Goal: Contribute content: Contribute content

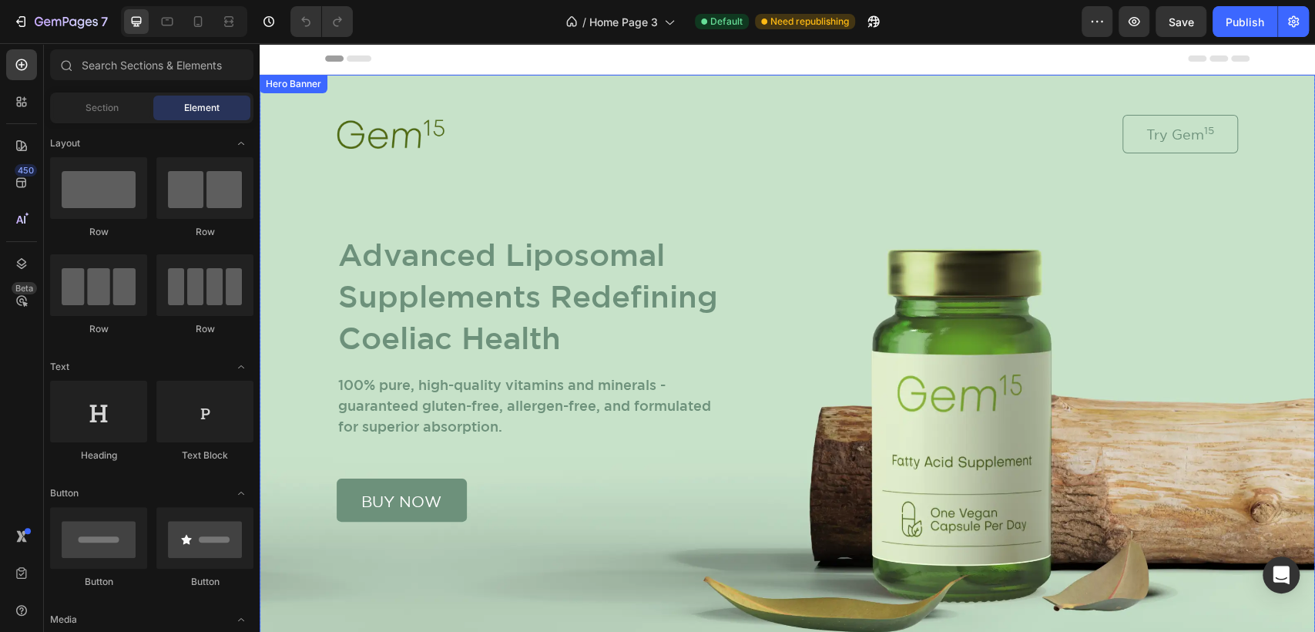
click at [1247, 156] on div "Image Try Gem 15 Button Row Advanced Liposomal Supplements Redefining Coeliac H…" at bounding box center [787, 298] width 940 height 447
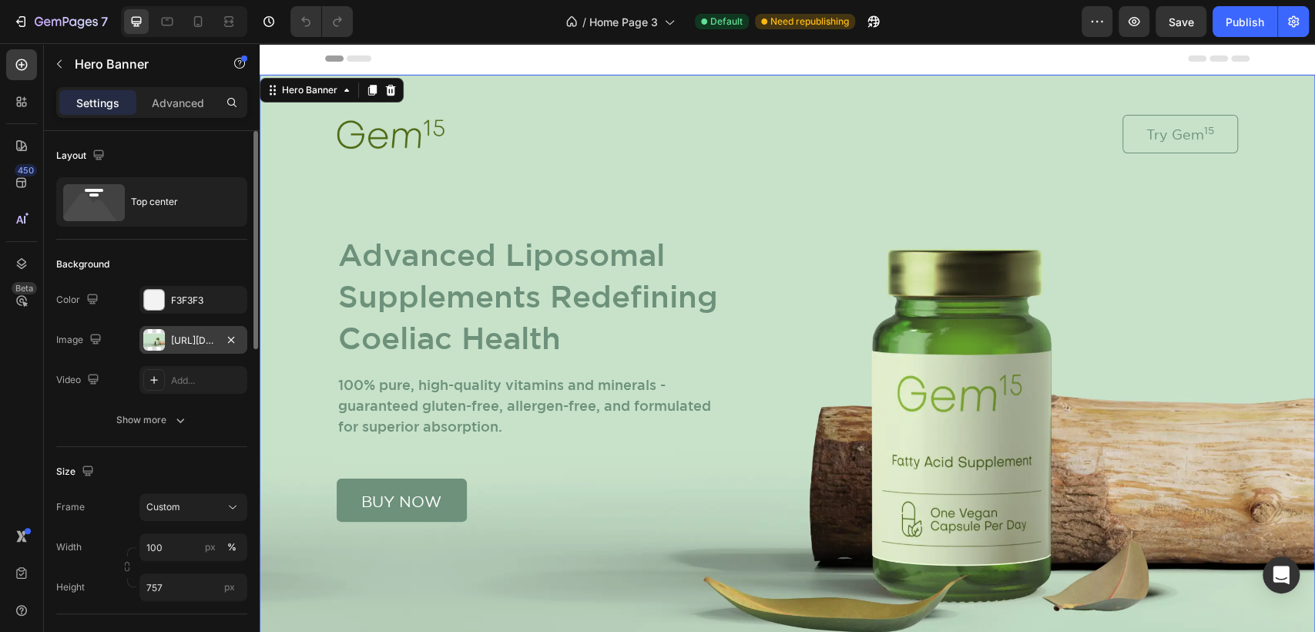
click at [183, 341] on div "[URL][DOMAIN_NAME]" at bounding box center [193, 341] width 45 height 14
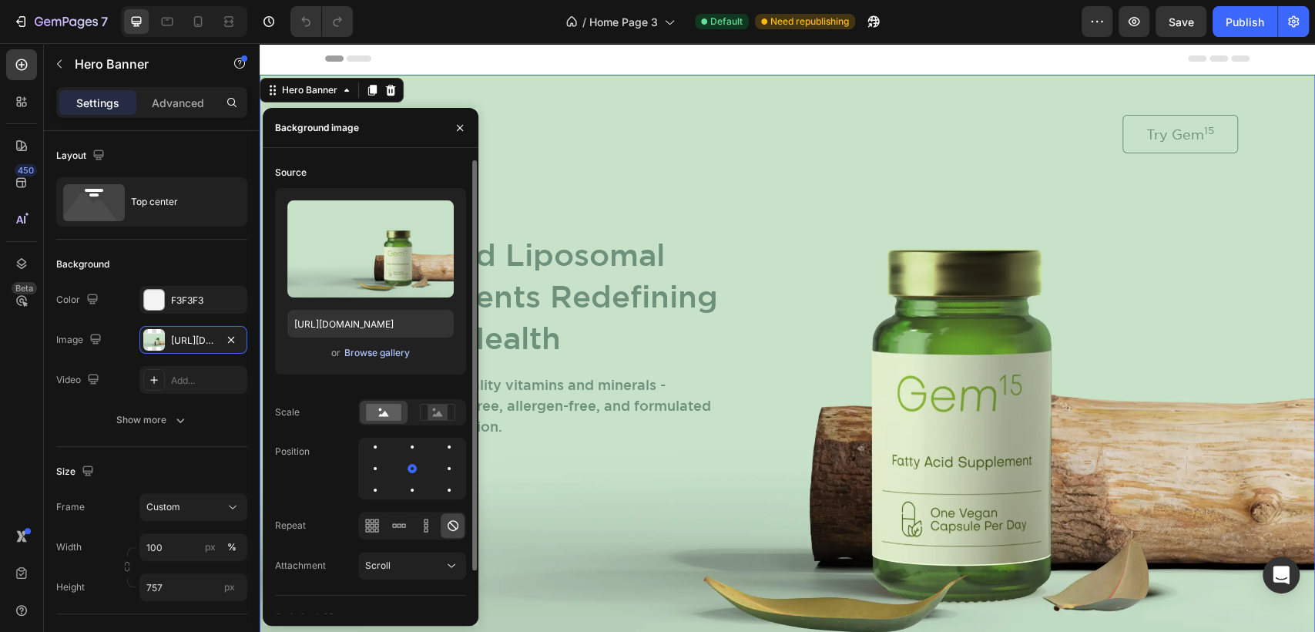
click at [370, 354] on div "Browse gallery" at bounding box center [376, 353] width 65 height 14
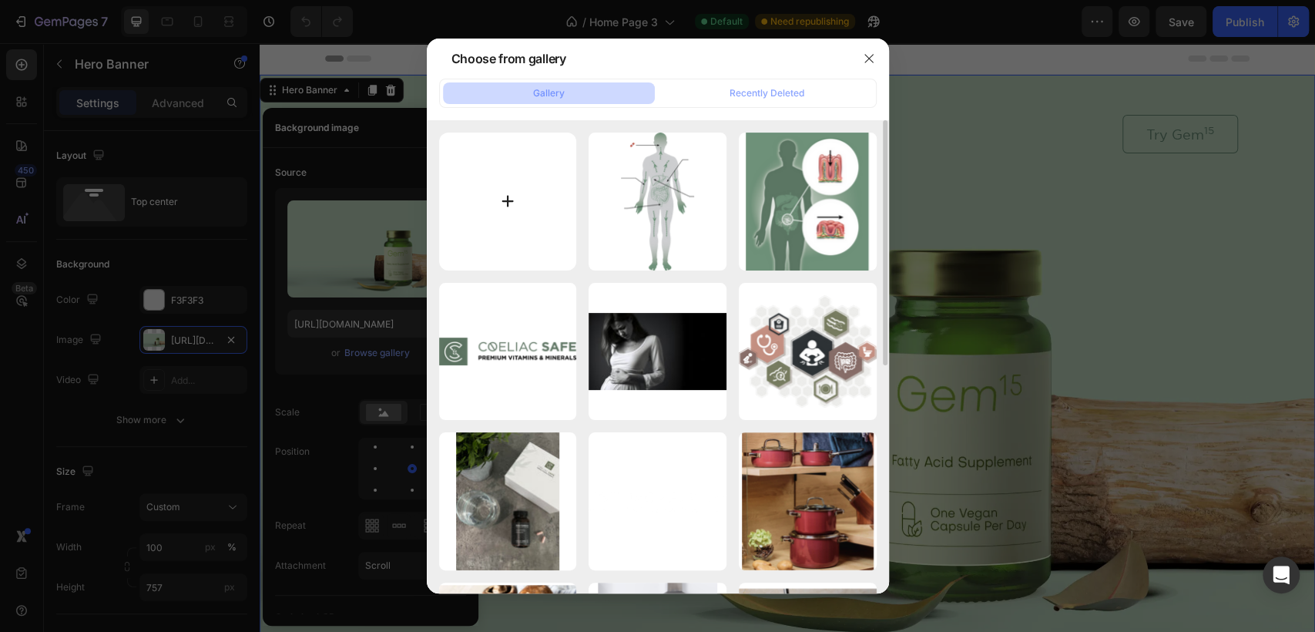
click at [518, 213] on input "file" at bounding box center [508, 201] width 138 height 138
type input "C:\fakepath\Lifestyle 3.jpg"
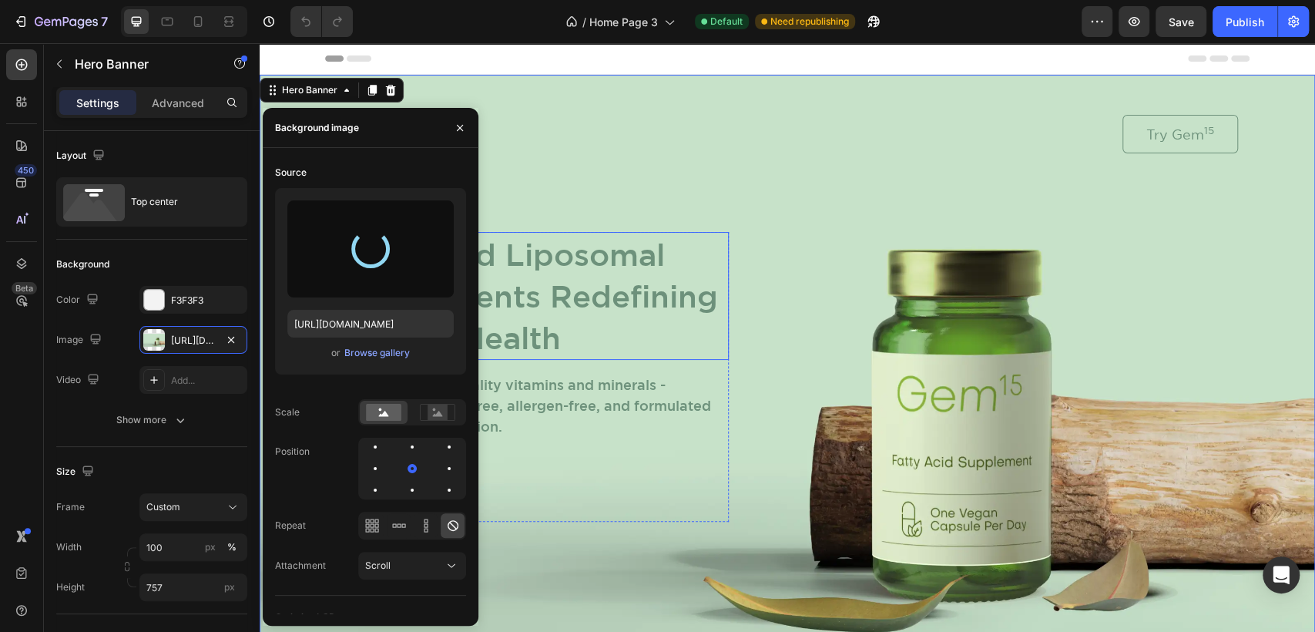
type input "[URL][DOMAIN_NAME]"
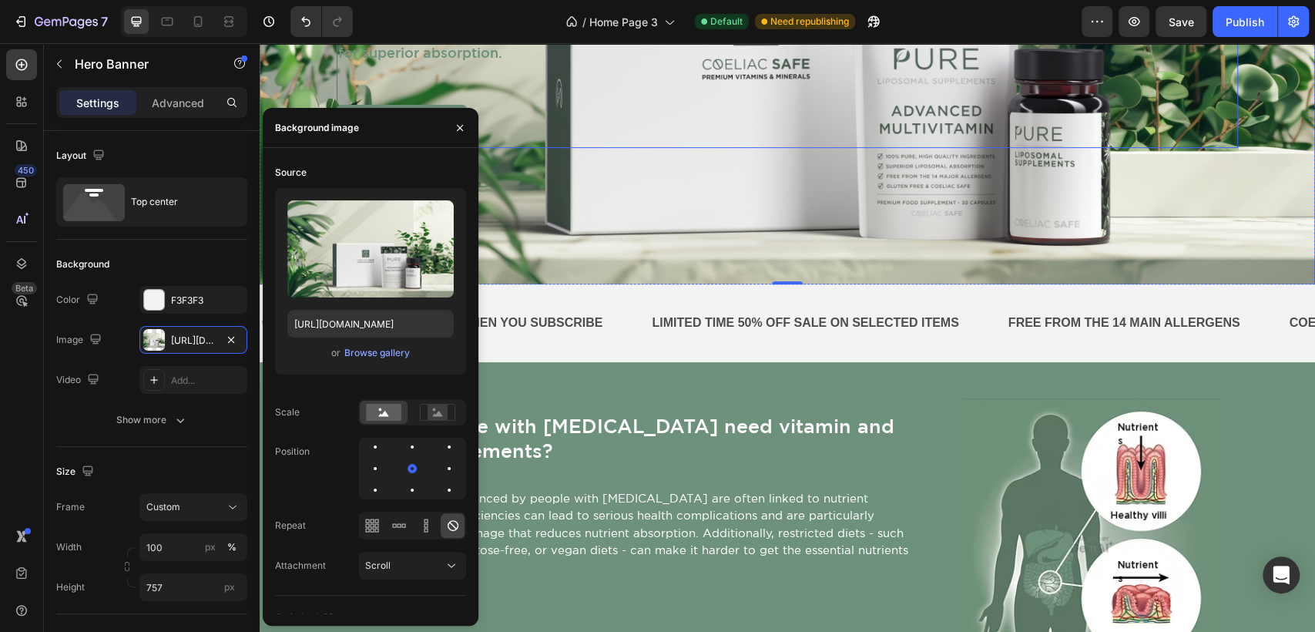
scroll to position [428, 0]
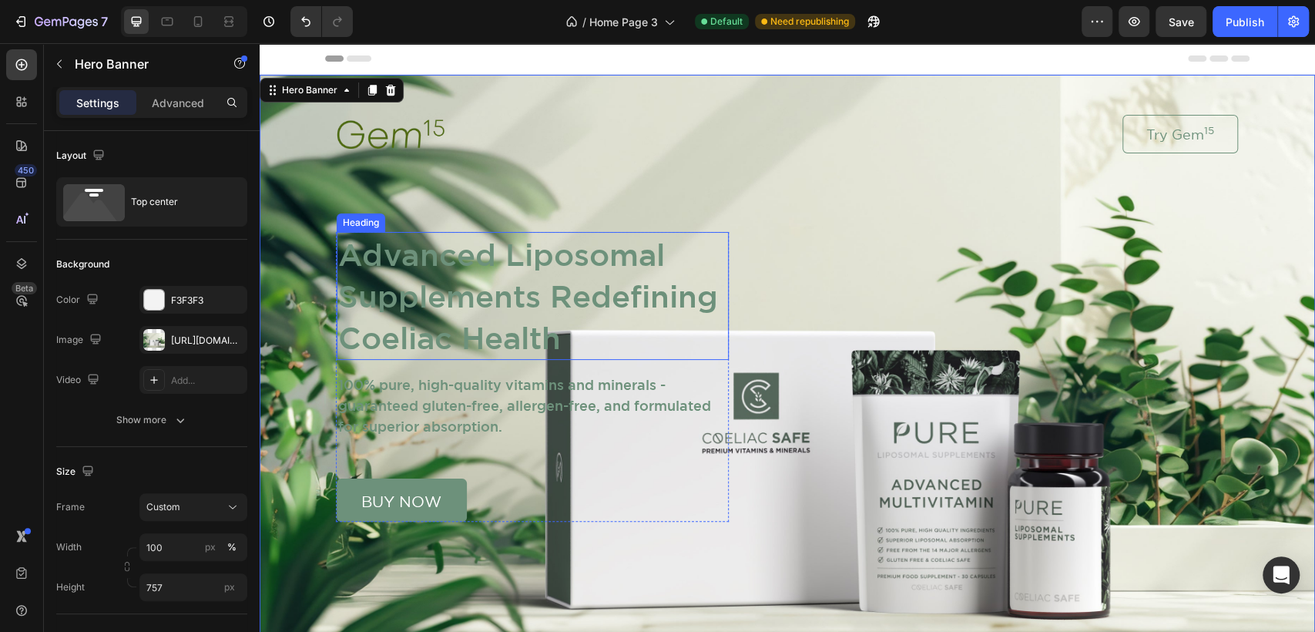
scroll to position [86, 0]
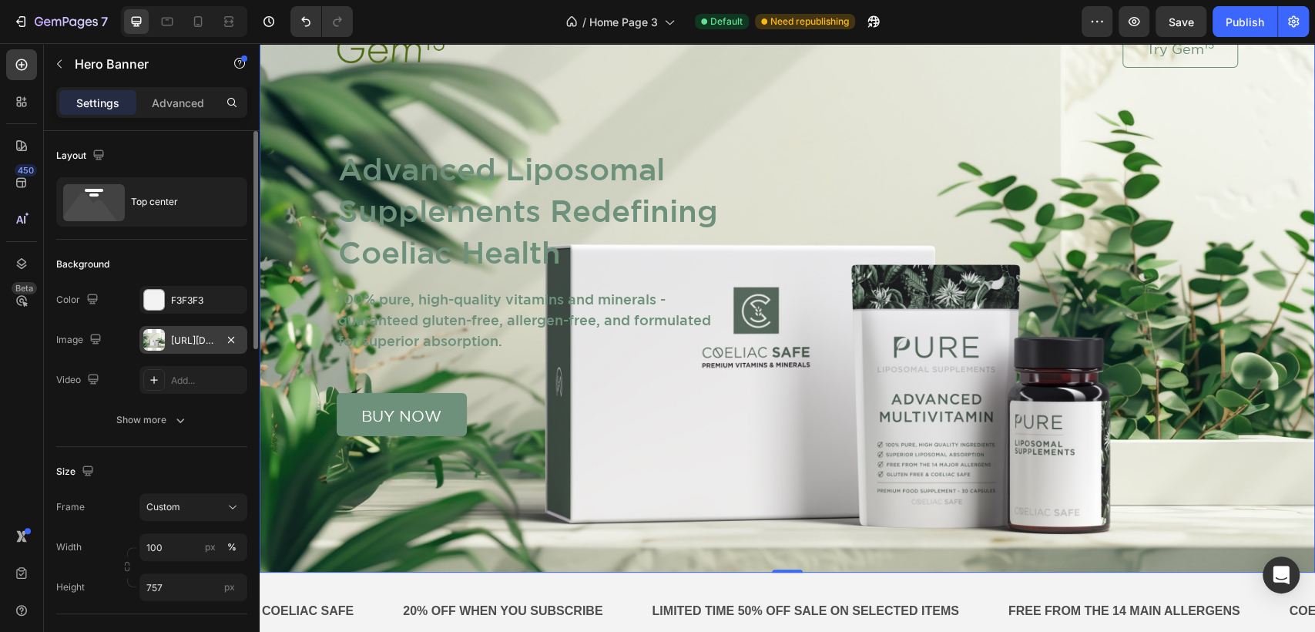
click at [184, 330] on div "[URL][DOMAIN_NAME]" at bounding box center [193, 340] width 108 height 28
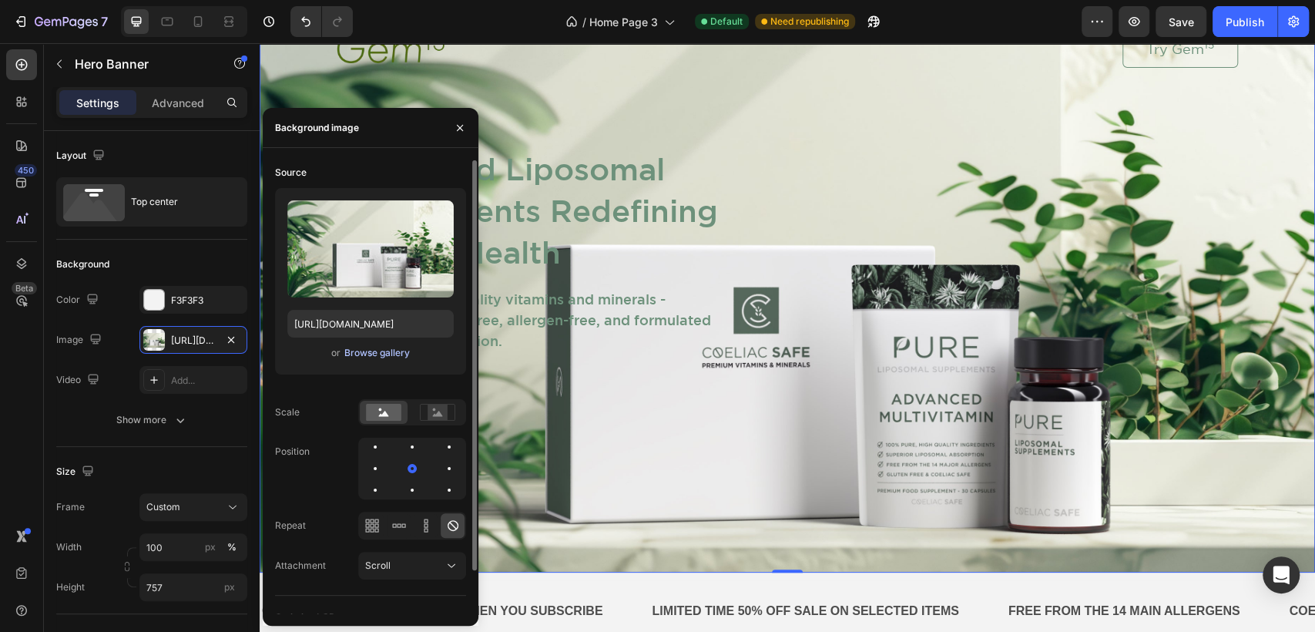
click at [376, 357] on div "Browse gallery" at bounding box center [376, 353] width 65 height 14
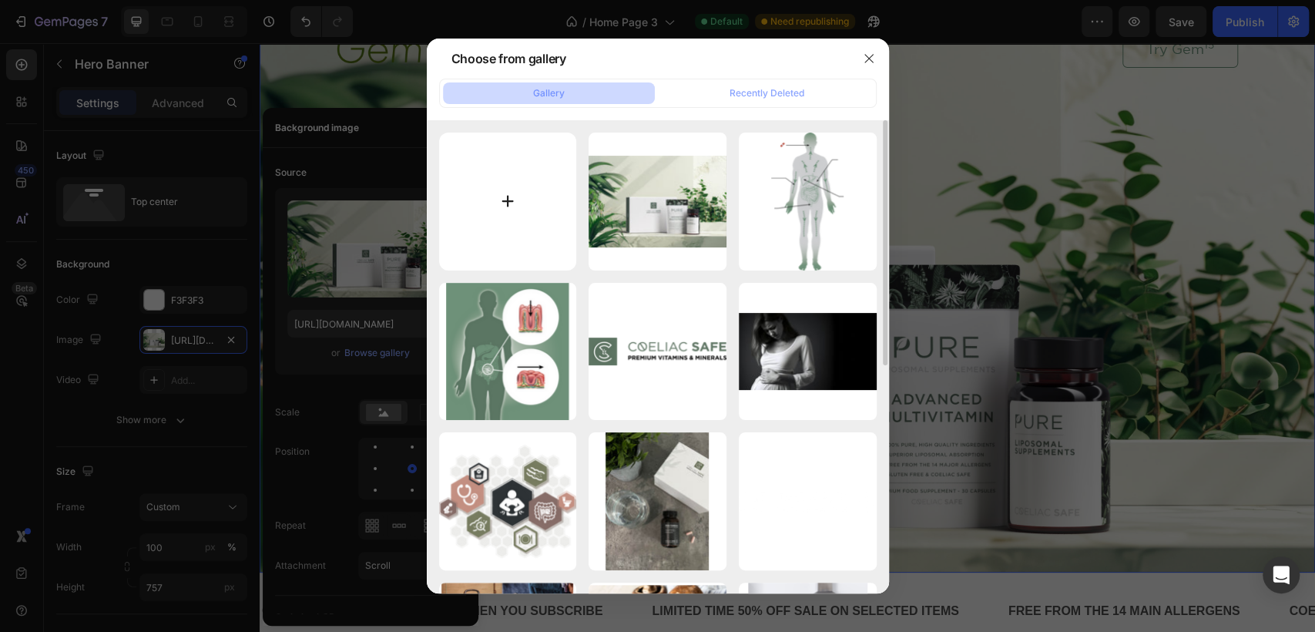
click at [488, 211] on input "file" at bounding box center [508, 201] width 138 height 138
type input "C:\fakepath\Lifestyle 1 Landscape.jpg"
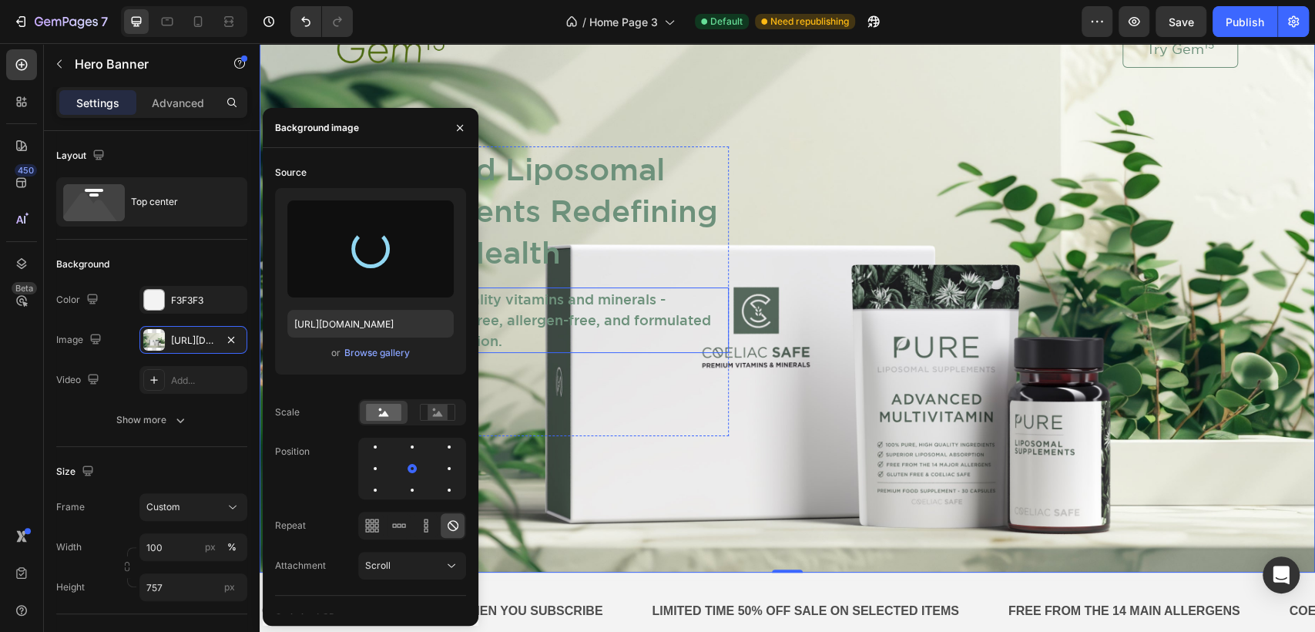
type input "[URL][DOMAIN_NAME]"
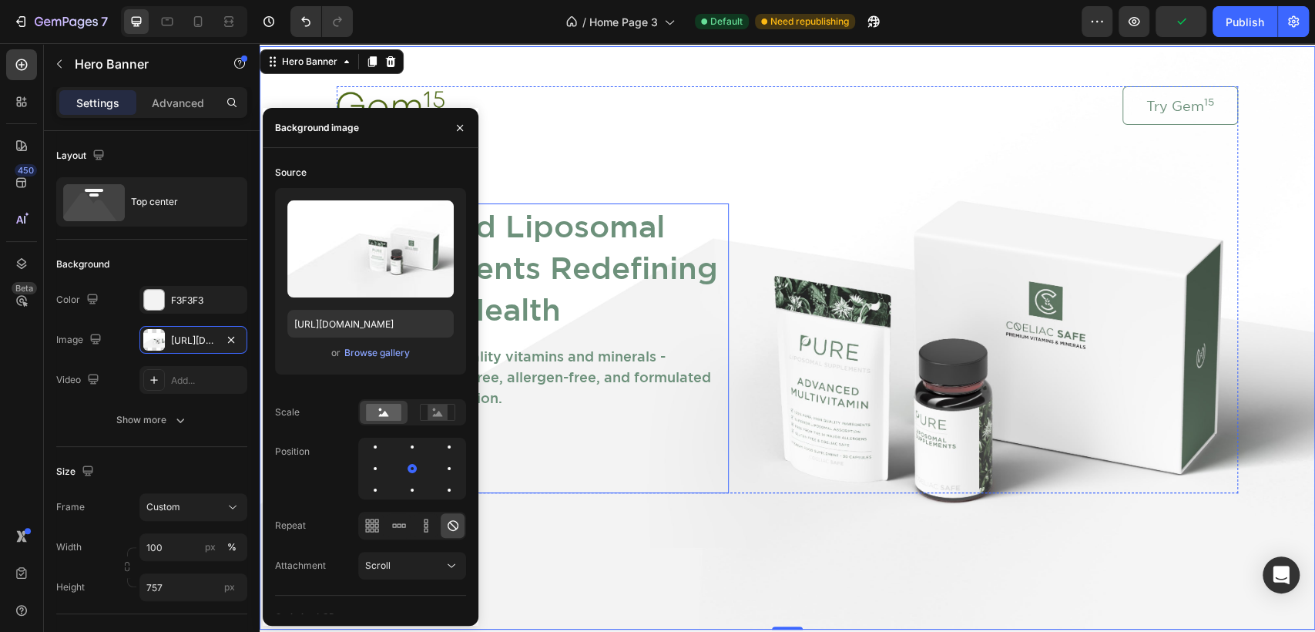
scroll to position [0, 0]
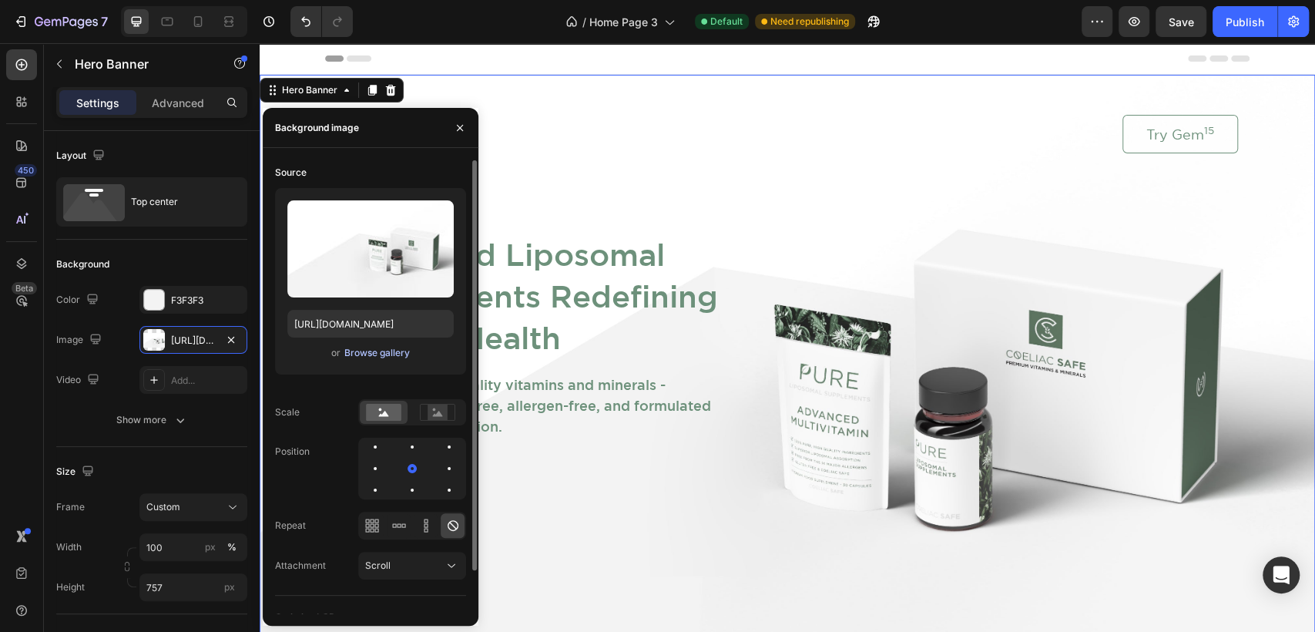
click at [364, 354] on div "Browse gallery" at bounding box center [376, 353] width 65 height 14
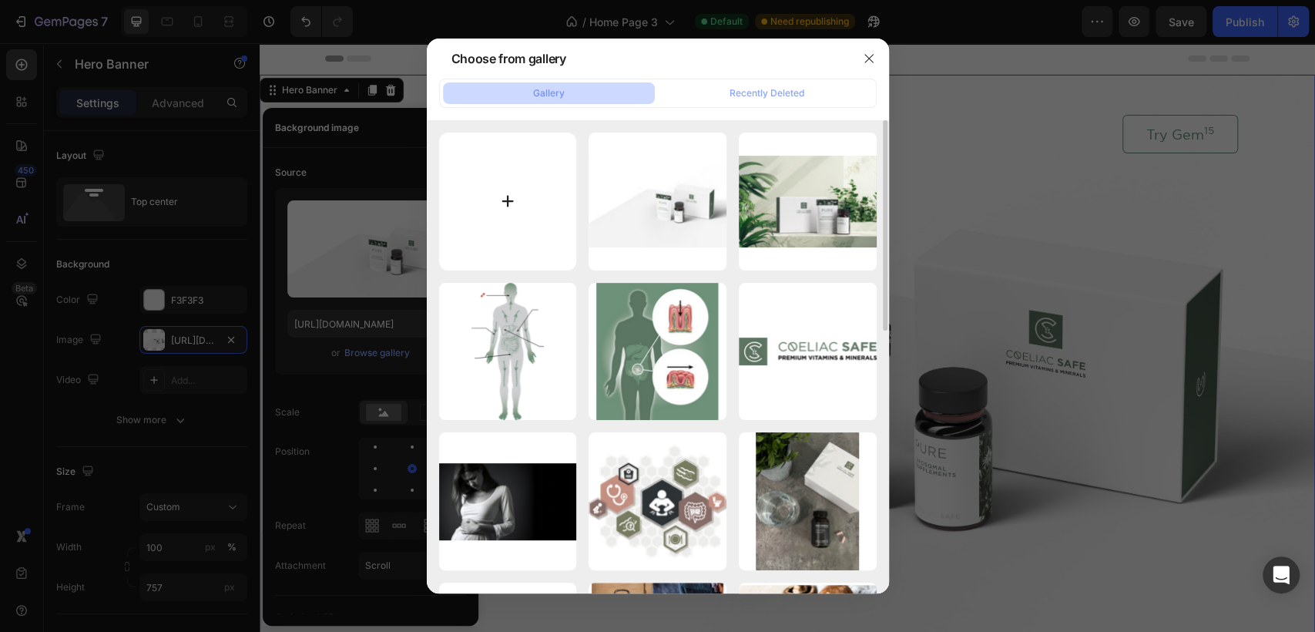
click at [474, 188] on input "file" at bounding box center [508, 201] width 138 height 138
type input "C:\fakepath\Lifestyle 2.jpg"
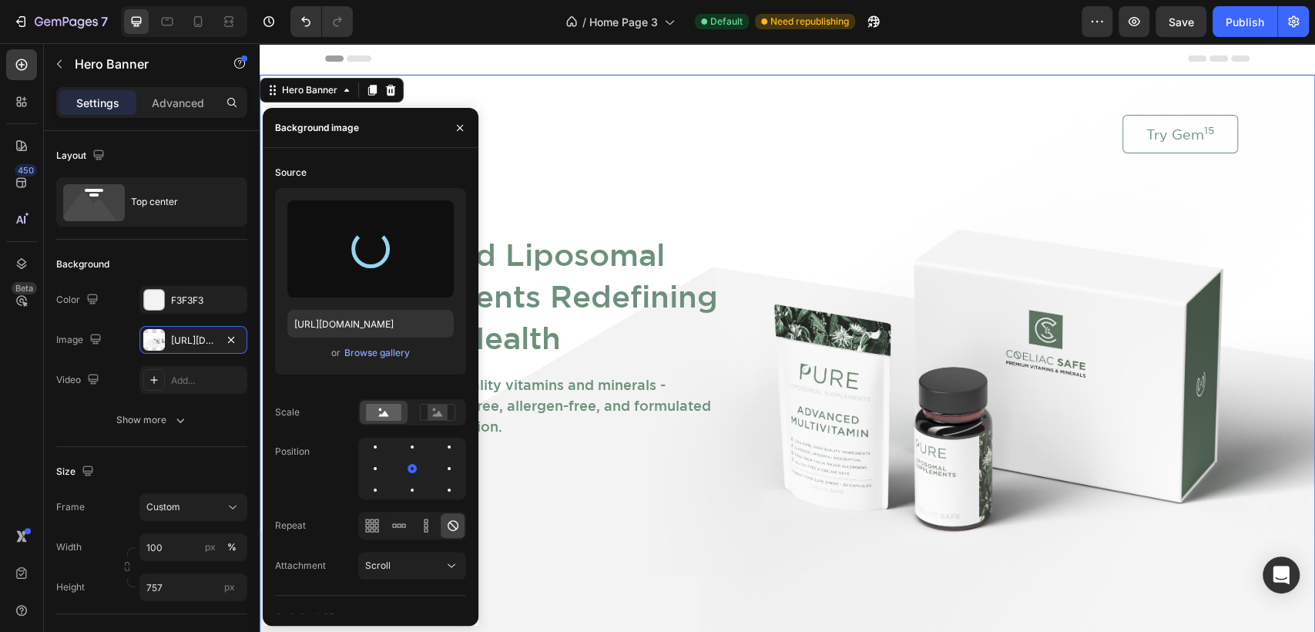
type input "[URL][DOMAIN_NAME]"
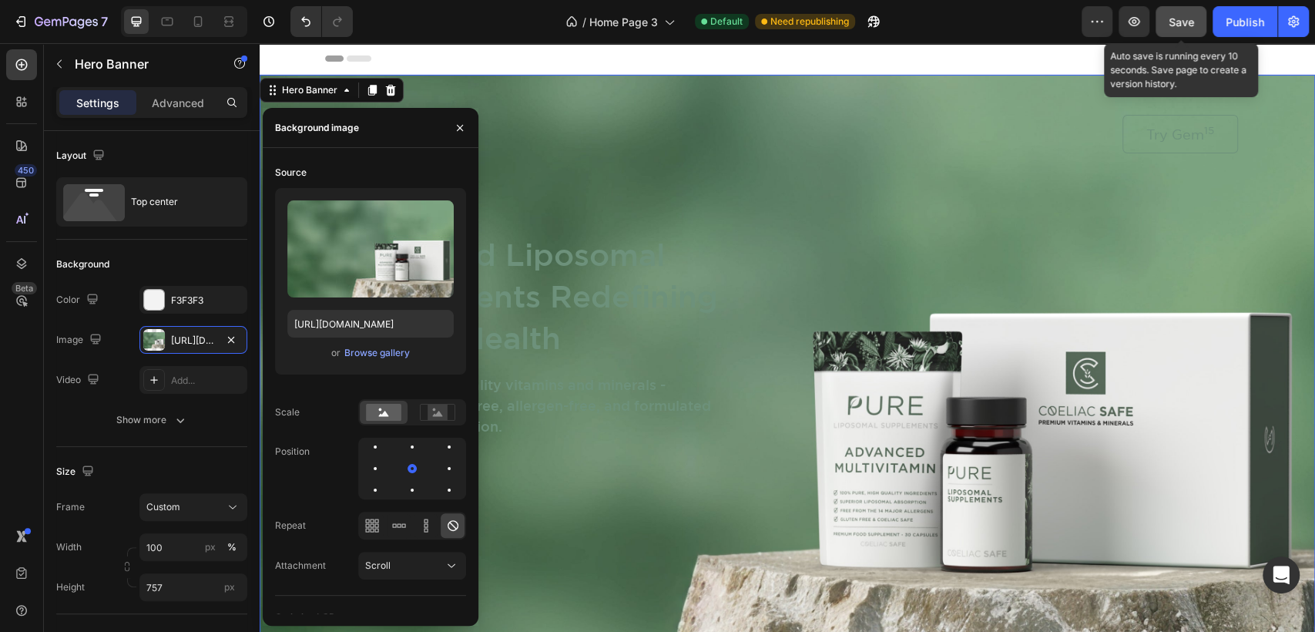
click at [1176, 26] on span "Save" at bounding box center [1181, 21] width 25 height 13
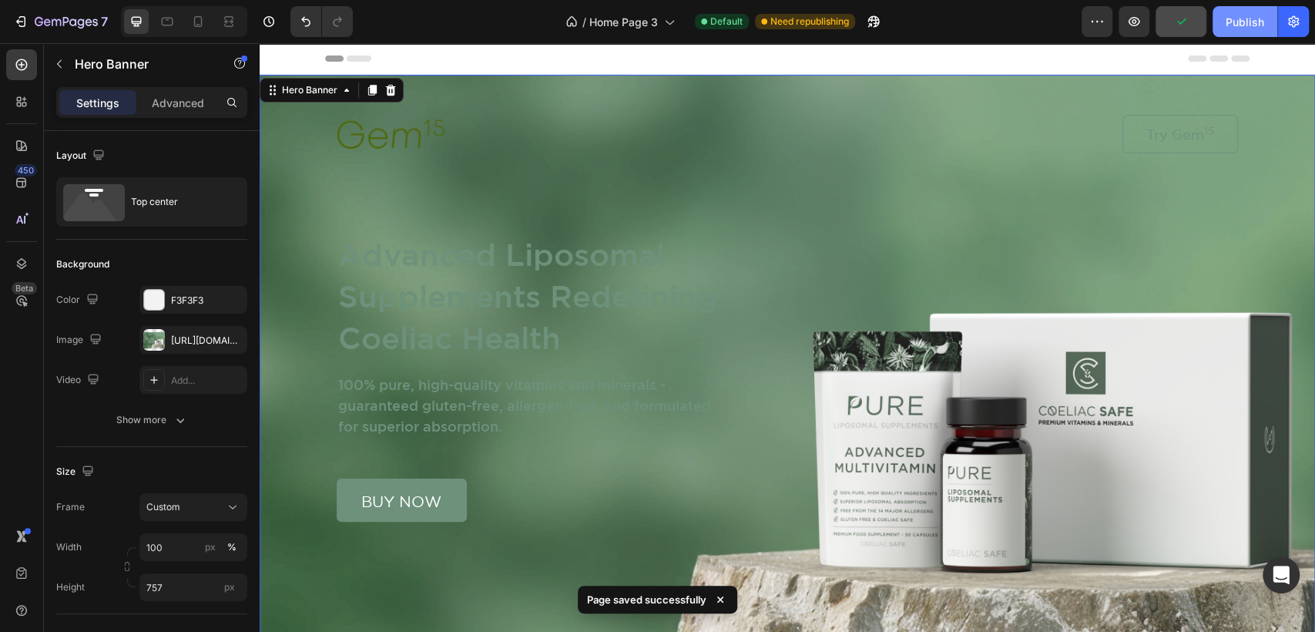
click at [1239, 15] on div "Publish" at bounding box center [1245, 22] width 39 height 16
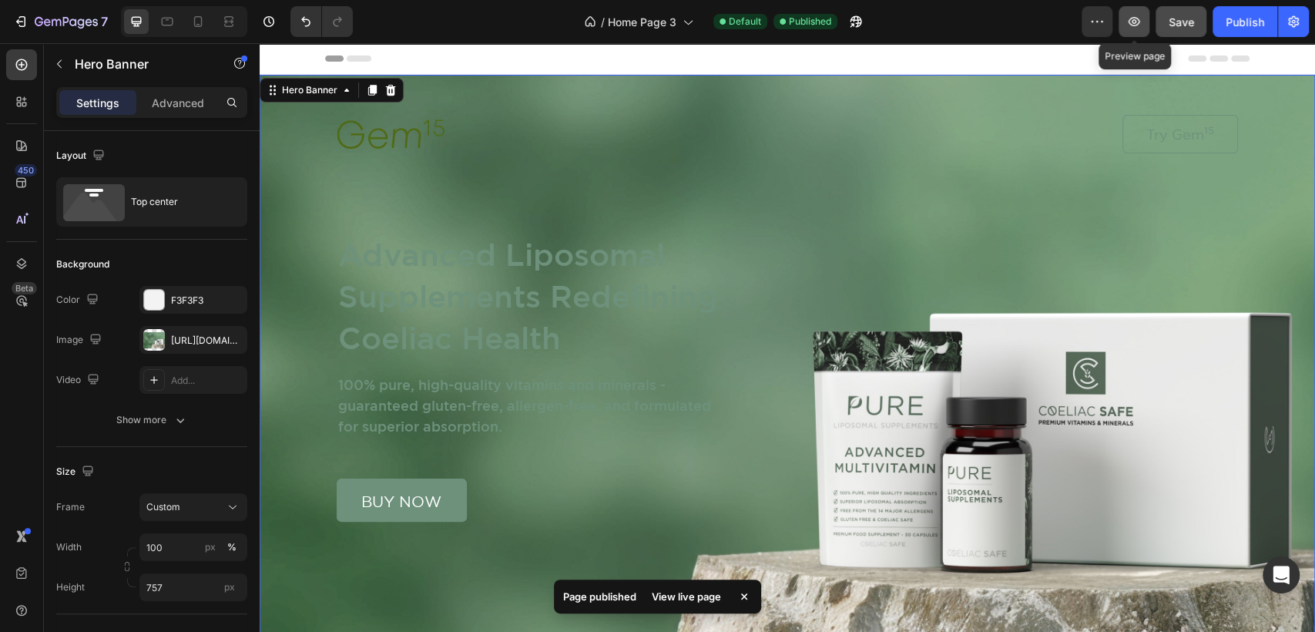
click at [1128, 26] on icon "button" at bounding box center [1133, 21] width 15 height 15
